Goal: Transaction & Acquisition: Book appointment/travel/reservation

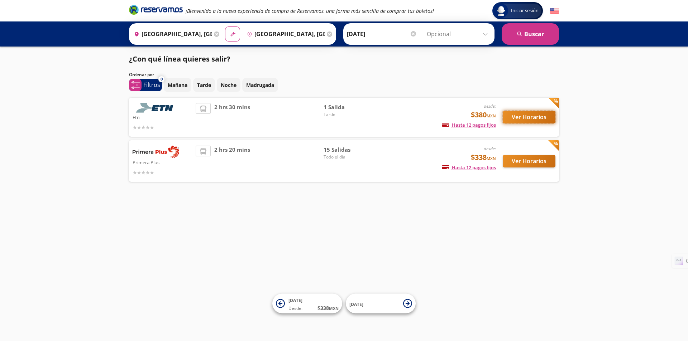
click at [534, 114] on button "Ver Horarios" at bounding box center [529, 117] width 53 height 13
click at [141, 152] on img at bounding box center [156, 152] width 47 height 12
click at [233, 150] on span "2 hrs 20 mins" at bounding box center [232, 161] width 36 height 31
click at [509, 159] on button "Ver Horarios" at bounding box center [529, 161] width 53 height 13
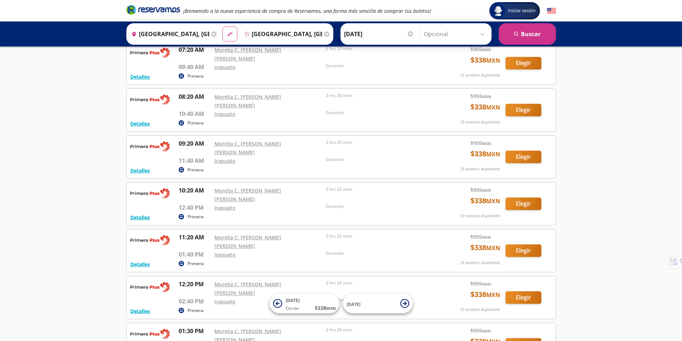
scroll to position [143, 0]
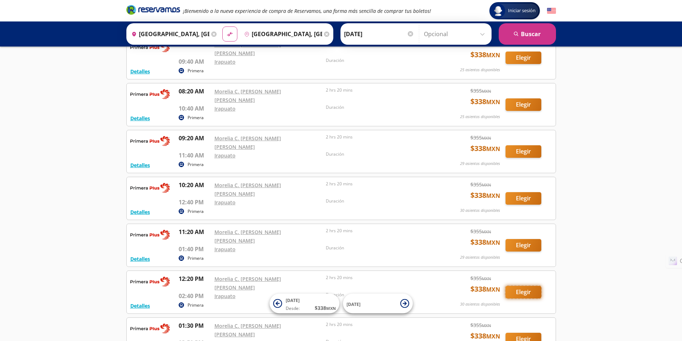
click at [521, 286] on button "Elegir" at bounding box center [524, 292] width 36 height 13
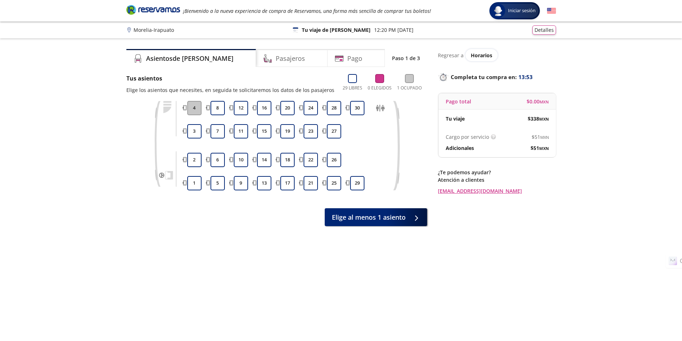
click at [193, 107] on button "4" at bounding box center [194, 108] width 14 height 14
click at [192, 185] on button "1" at bounding box center [194, 183] width 14 height 14
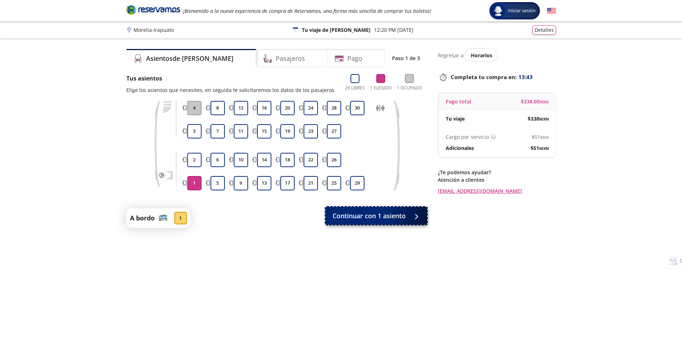
click at [352, 219] on span "Continuar con 1 asiento" at bounding box center [369, 216] width 73 height 10
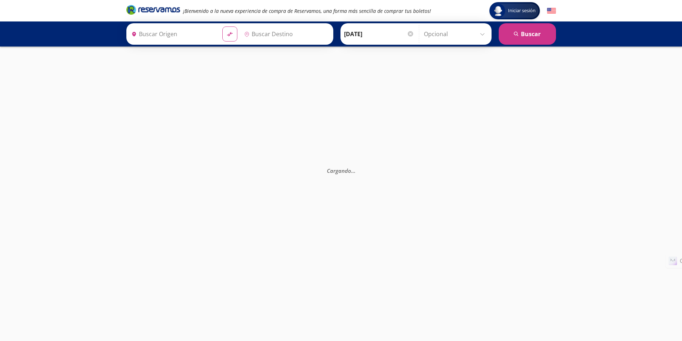
type input "Morelia, Michoacán"
type input "Irapuato, Guanajuato"
